Goal: Complete application form

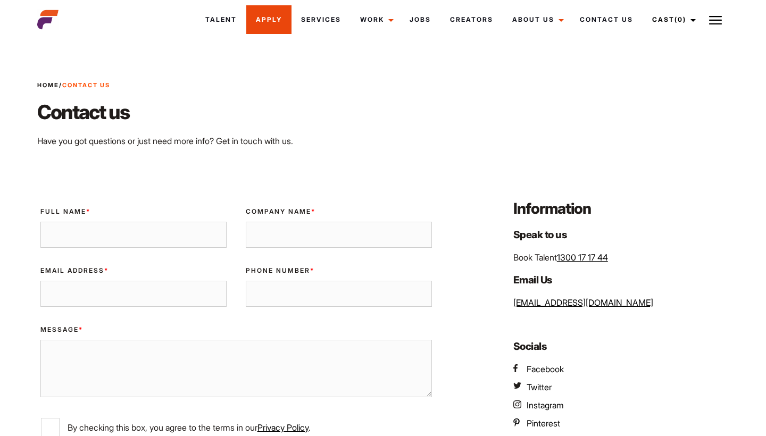
click at [276, 18] on link "Apply" at bounding box center [268, 19] width 45 height 29
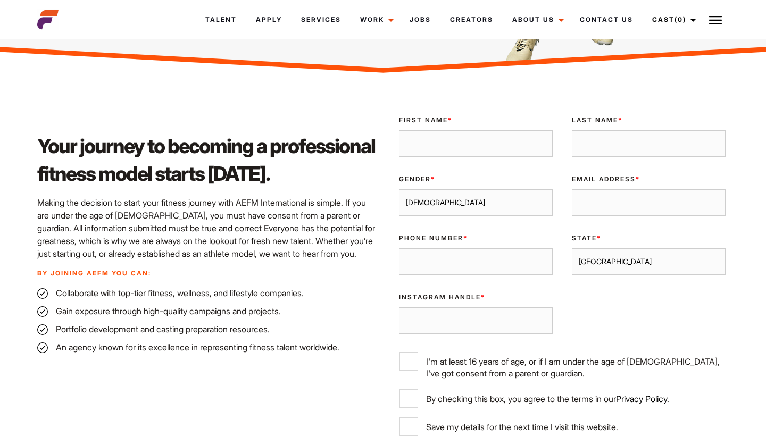
scroll to position [227, 0]
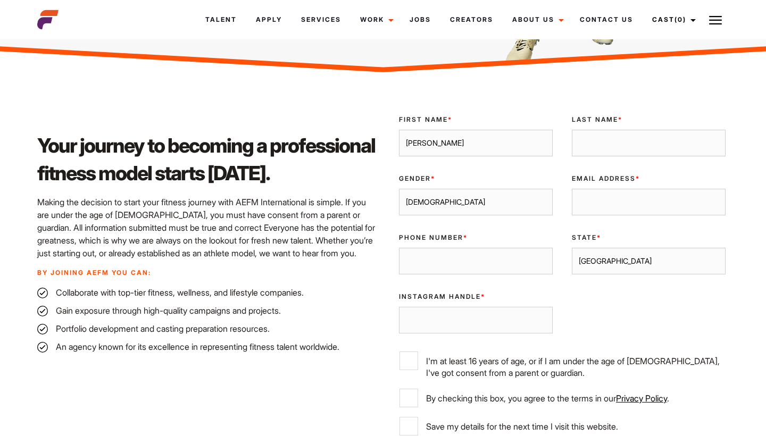
type input "[PERSON_NAME]"
type input "Nardinocchi"
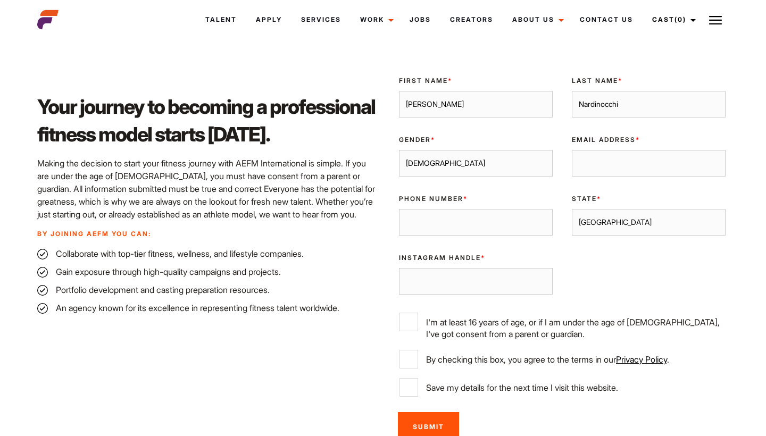
scroll to position [272, 0]
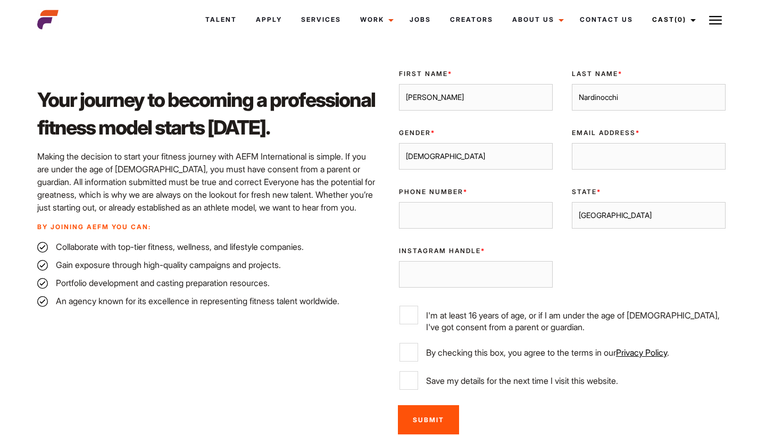
click at [472, 295] on div "Instagram Handle *" at bounding box center [475, 267] width 173 height 59
click at [469, 306] on label "I'm at least 16 years of age, or if I am under the age of 18, I've got consent …" at bounding box center [563, 319] width 326 height 27
click at [418, 306] on input "I'm at least 16 years of age, or if I am under the age of 18, I've got consent …" at bounding box center [409, 315] width 19 height 19
checkbox input "true"
click at [411, 346] on input "By checking this box, you agree to the terms in our Privacy Policy ." at bounding box center [409, 352] width 19 height 19
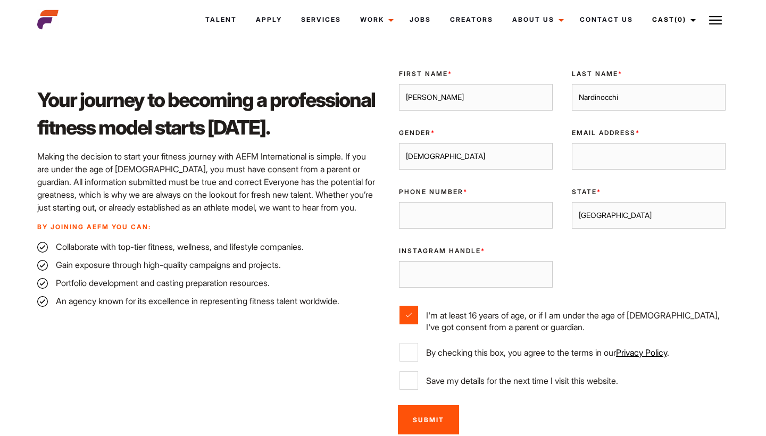
checkbox input "true"
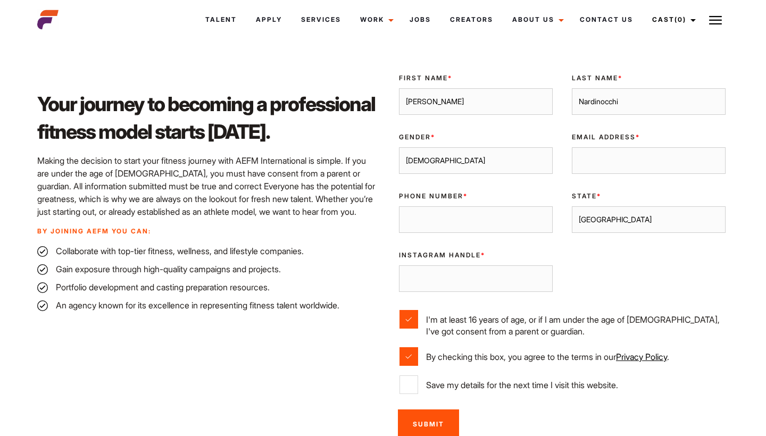
scroll to position [165, 0]
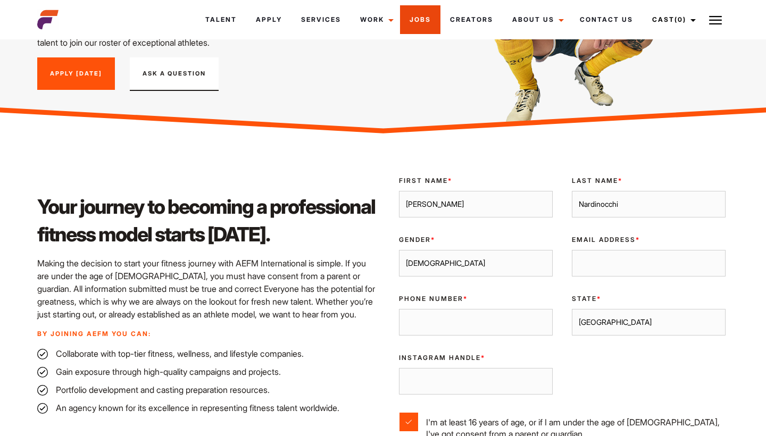
click at [429, 23] on link "Jobs" at bounding box center [420, 19] width 40 height 29
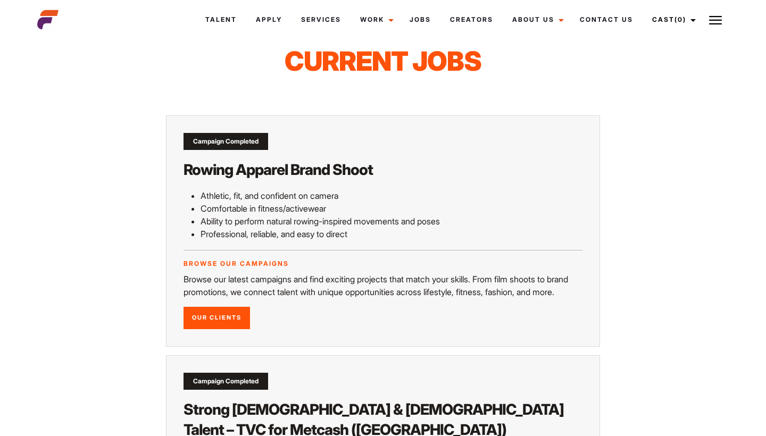
scroll to position [19, 0]
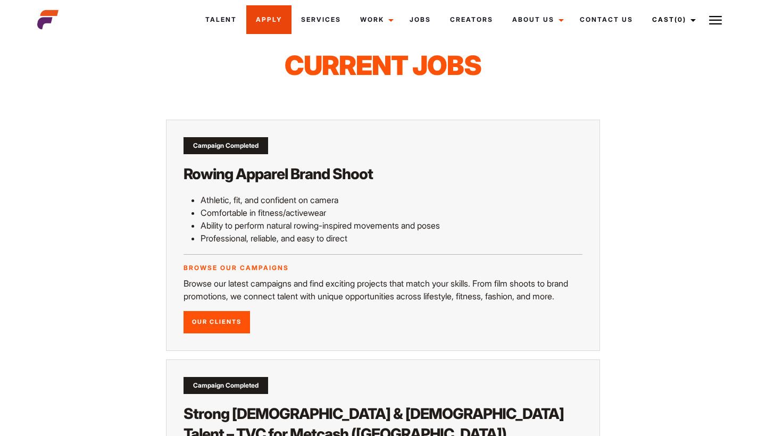
click at [276, 18] on link "Apply" at bounding box center [268, 19] width 45 height 29
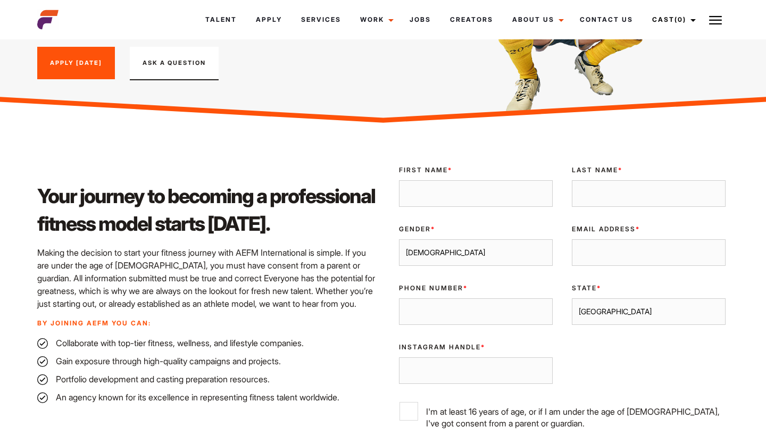
scroll to position [176, 0]
type input "[PERSON_NAME]"
click at [619, 211] on div "Last Name *" at bounding box center [648, 186] width 173 height 59
click at [619, 207] on div "Last Name *" at bounding box center [648, 186] width 173 height 59
type input "Nardinocchi"
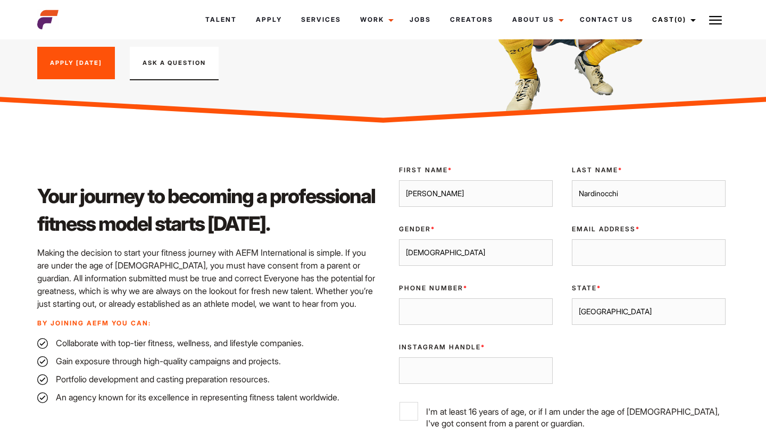
click at [509, 267] on div "Gender * Male Female" at bounding box center [475, 245] width 173 height 59
type input "lucanardinocchi@gmail.com"
type input "0417675842"
type input "nardinocchiluca"
click at [632, 395] on div "Of Age * I'm at least 16 years of age, or if I am under the age of 18, I've got…" at bounding box center [562, 416] width 346 height 46
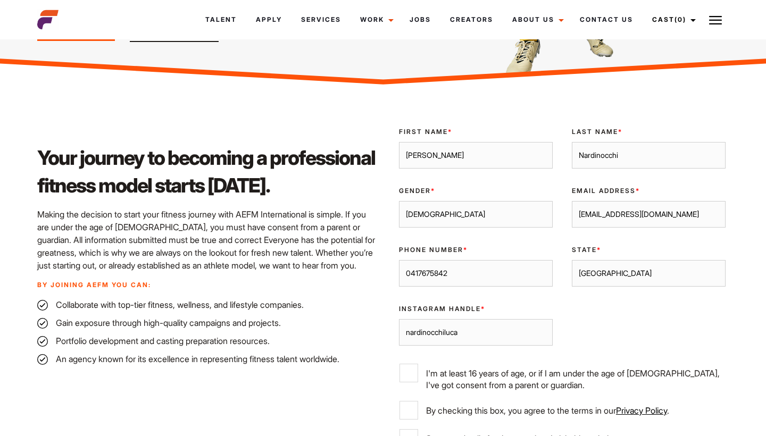
click at [419, 377] on label "I'm at least 16 years of age, or if I am under the age of 18, I've got consent …" at bounding box center [563, 377] width 326 height 27
click at [418, 377] on input "I'm at least 16 years of age, or if I am under the age of 18, I've got consent …" at bounding box center [409, 373] width 19 height 19
checkbox input "true"
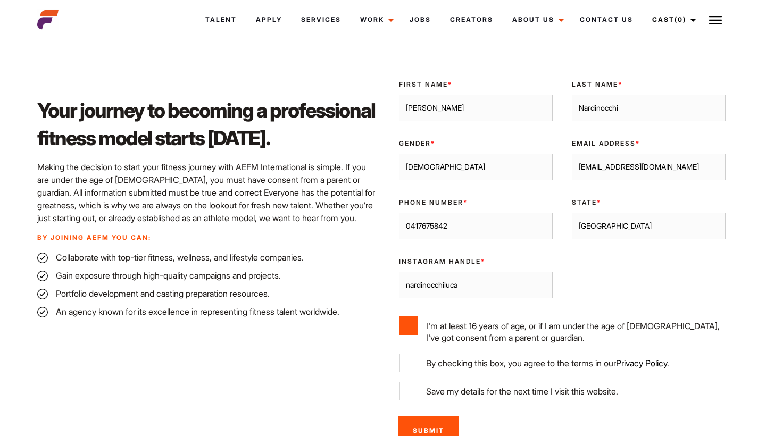
scroll to position [265, 0]
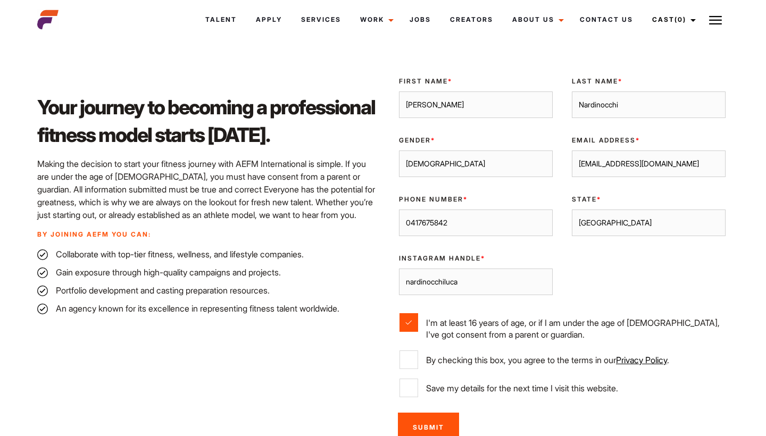
click at [401, 352] on input "By checking this box, you agree to the terms in our Privacy Policy ." at bounding box center [409, 360] width 19 height 19
checkbox input "true"
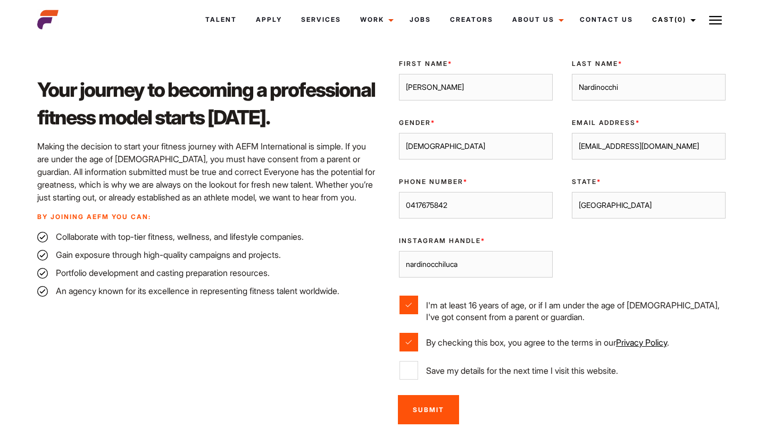
scroll to position [284, 0]
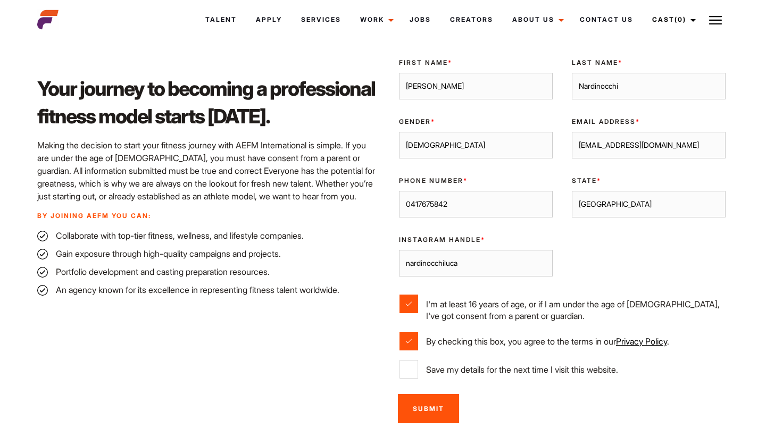
click at [433, 404] on input "Submit" at bounding box center [428, 408] width 61 height 29
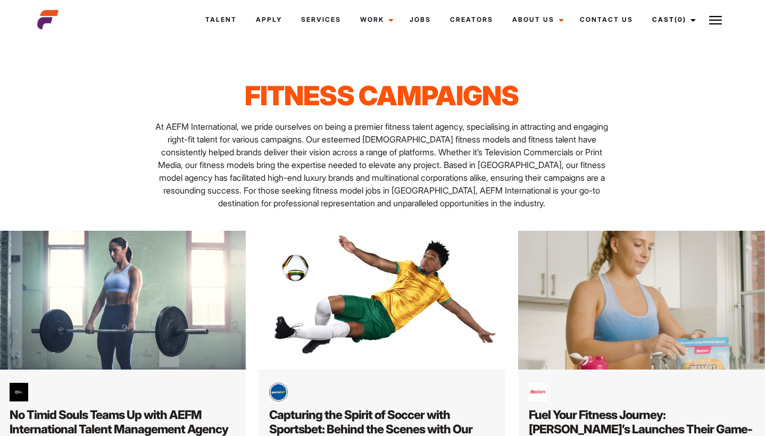
scroll to position [0, 1]
